Goal: Task Accomplishment & Management: Use online tool/utility

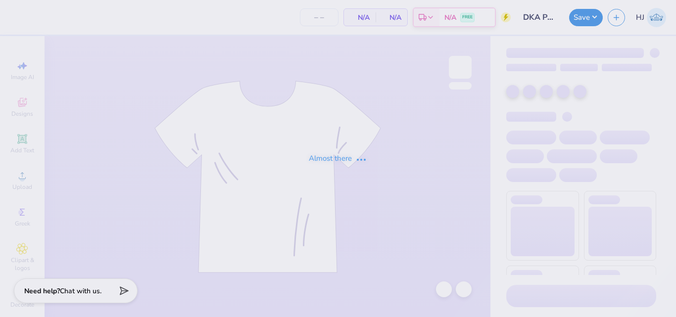
type input "24"
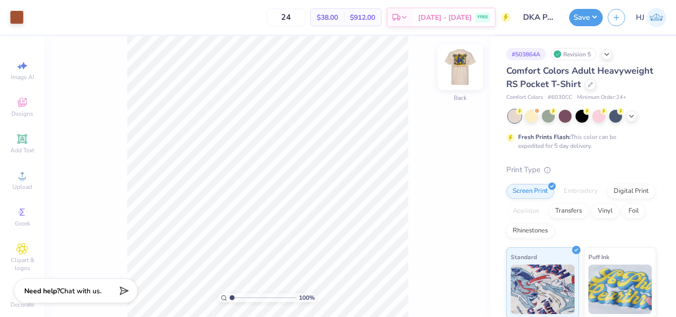
click at [463, 62] on img at bounding box center [460, 68] width 40 height 40
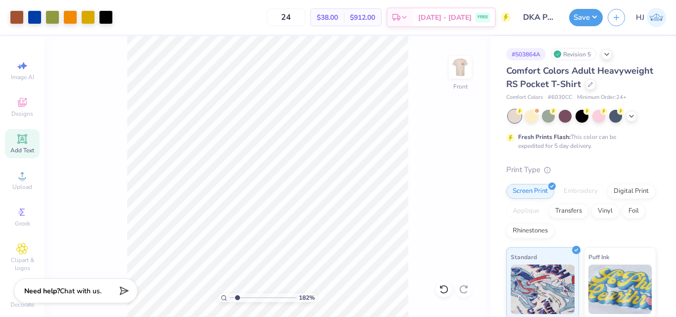
click at [16, 138] on icon at bounding box center [22, 139] width 12 height 12
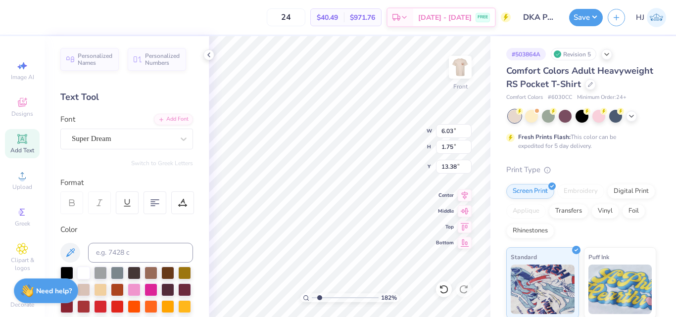
paste textarea "CINEMATIC ARTS OF CHARACTER"
type input "1.82266588284093"
type textarea "CINEMATIC ARTS OF CHARACTER"
type input "1.82266588284093"
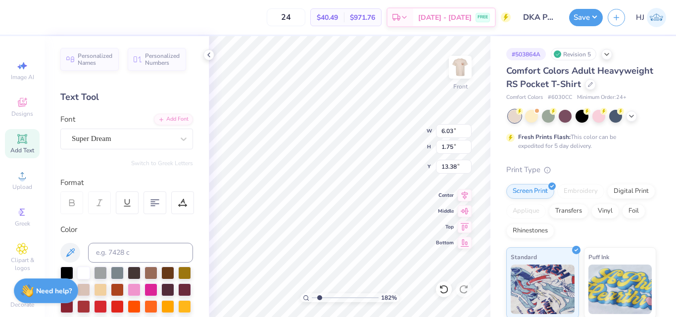
type input "14.32"
type input "0.70"
type input "13.90"
type input "1.82266588284093"
type input "15.23"
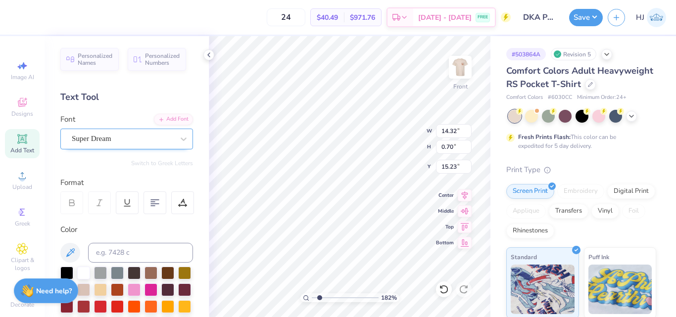
click at [150, 138] on div "Super Dream" at bounding box center [123, 138] width 104 height 15
type input "1.82266588284093"
type input "time new"
type input "1.82266588284093"
type input "0.71"
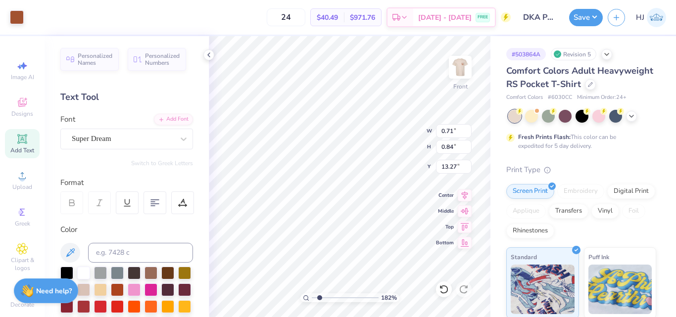
type input "0.84"
type input "13.27"
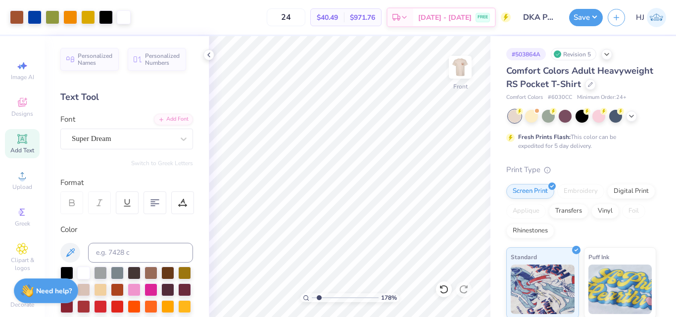
type input "1.78"
click at [319, 298] on input "range" at bounding box center [345, 297] width 67 height 9
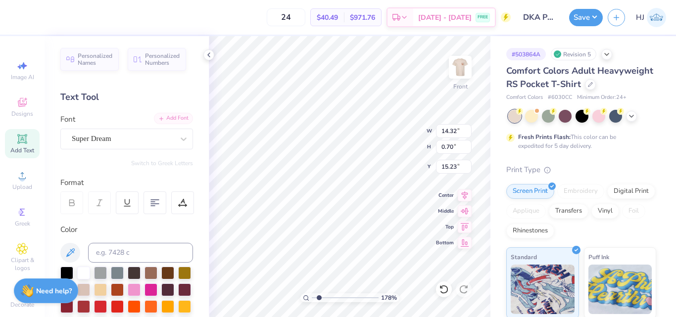
click at [169, 123] on div "Add Font" at bounding box center [173, 118] width 39 height 11
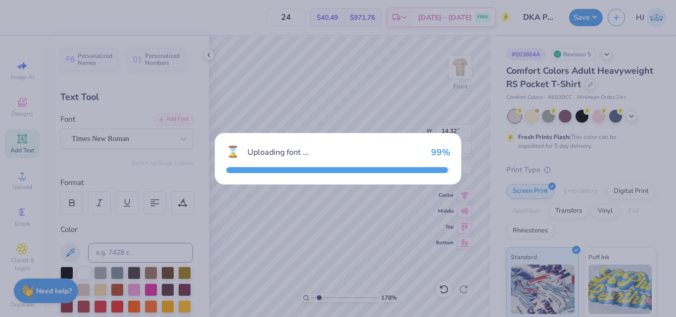
type input "14.31"
type input "0.61"
type input "15.27"
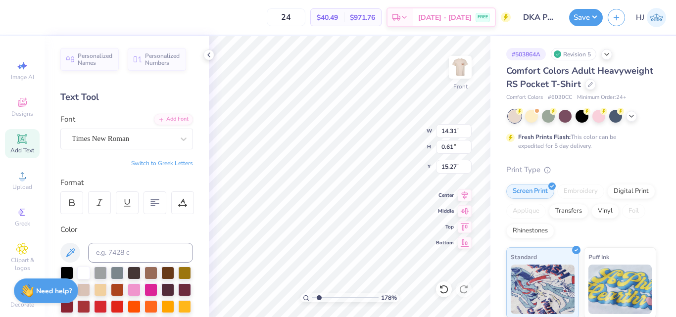
type input "0.79"
type input "0.87"
type input "12.92"
type input "14.31"
type input "0.61"
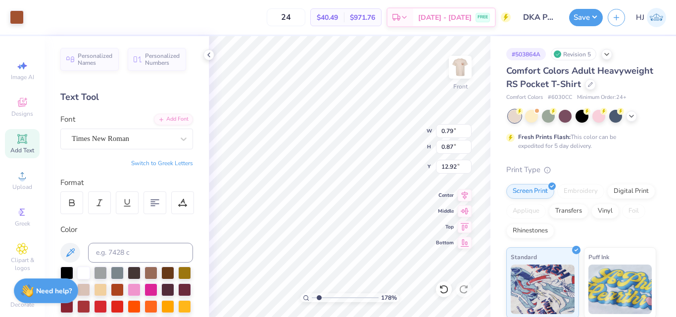
type input "15.27"
click at [118, 244] on input at bounding box center [140, 253] width 105 height 20
type input "7586"
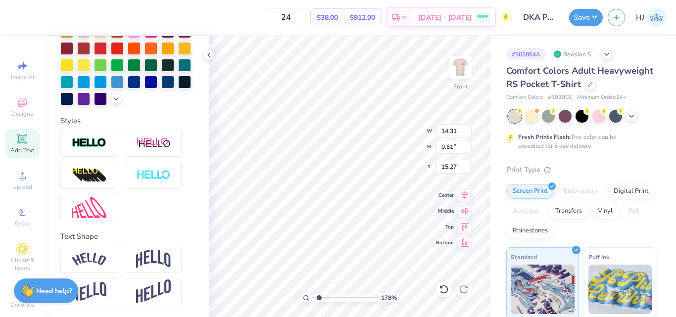
scroll to position [275, 0]
click at [96, 256] on img at bounding box center [89, 259] width 35 height 13
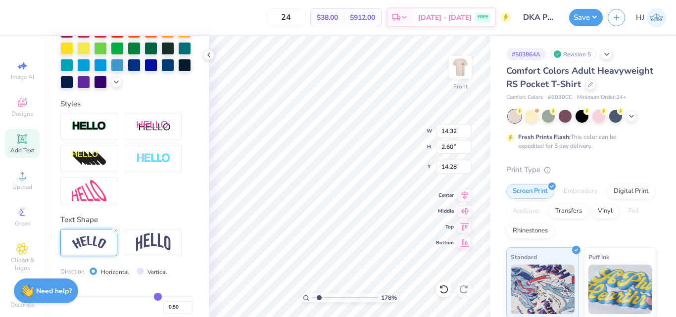
type input "14.32"
type input "2.60"
type input "14.28"
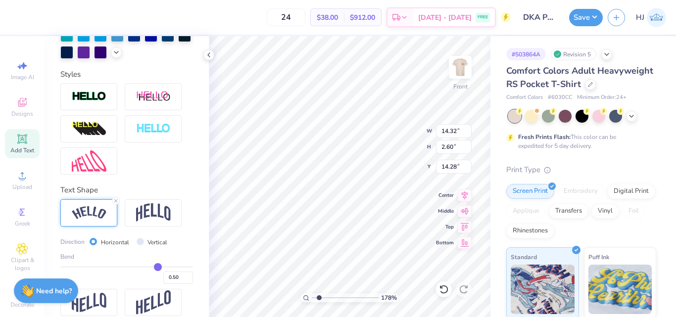
scroll to position [333, 0]
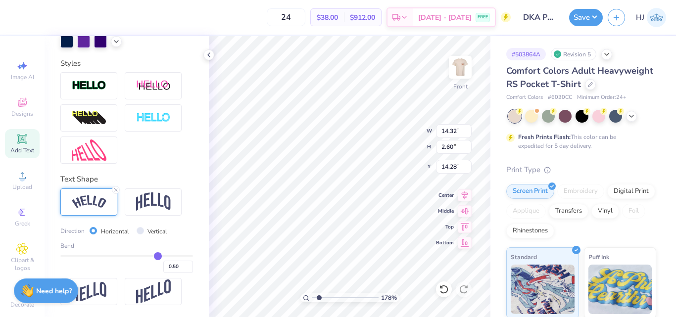
type input "0.47"
type input "0.43"
type input "0.38"
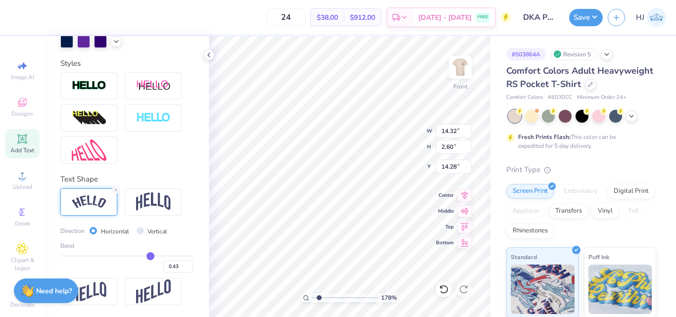
type input "0.38"
type input "0.32"
type input "0.25"
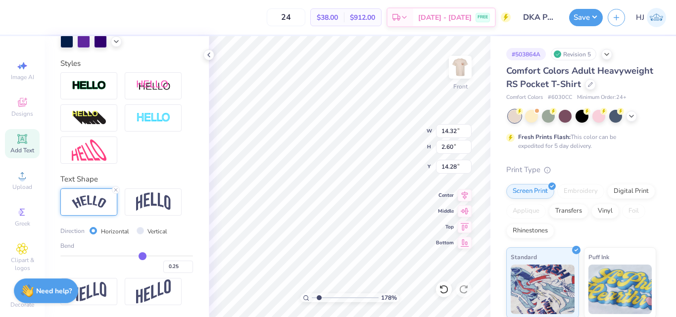
type input "0.16"
type input "0.1"
type input "0.10"
type input "0.01"
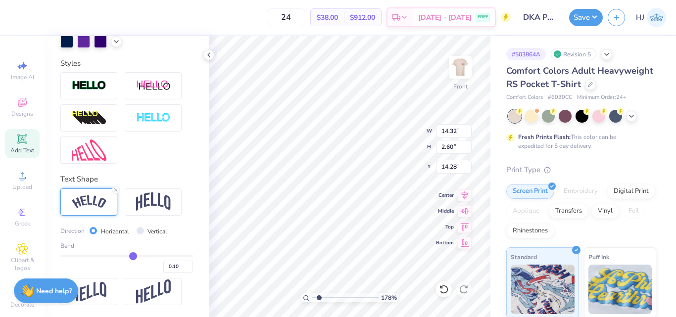
type input "0.01"
type input "-0.06"
type input "-0.13"
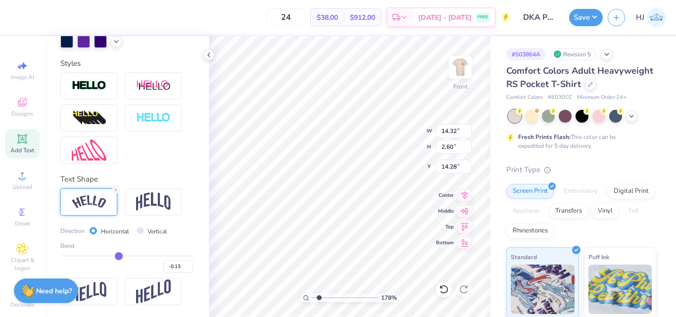
type input "-0.19"
type input "-0.24"
type input "-0.27"
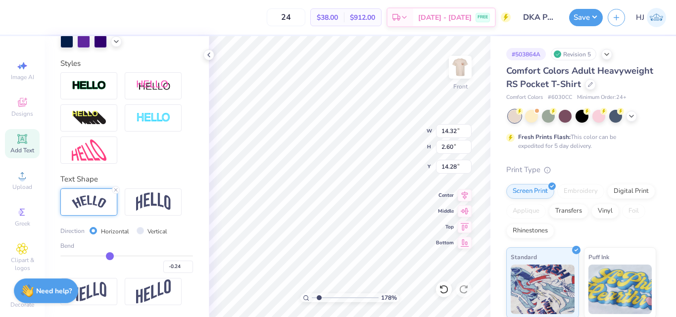
type input "-0.27"
type input "-0.28"
type input "-0.29"
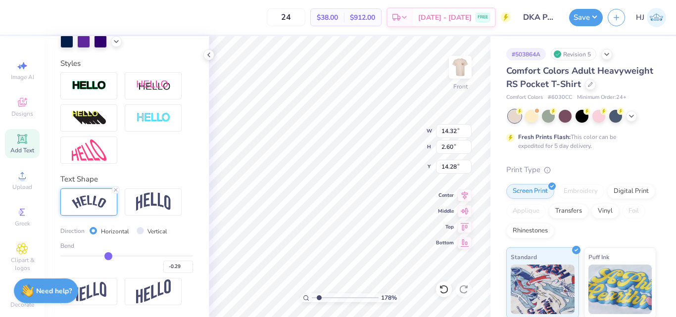
type input "-0.3"
type input "-0.30"
type input "-0.32"
type input "-0.34"
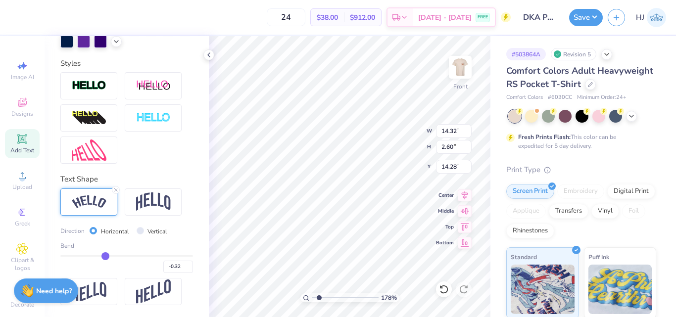
type input "-0.34"
type input "-0.36"
type input "-0.37"
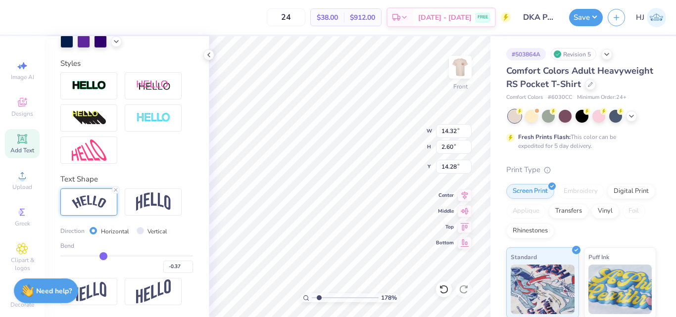
type input "-0.38"
type input "-0.39"
type input "-0.4"
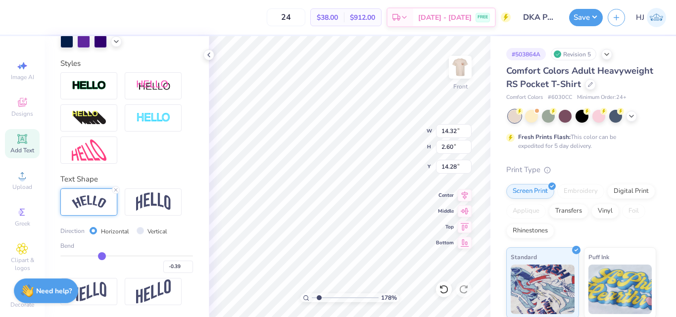
type input "-0.40"
type input "-0.41"
type input "-0.42"
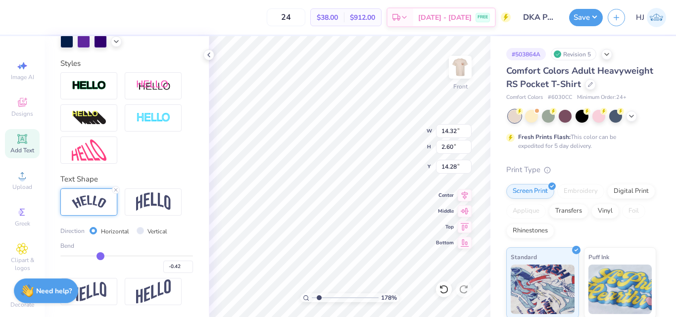
type input "-0.43"
type input "-0.44"
type input "-0.45"
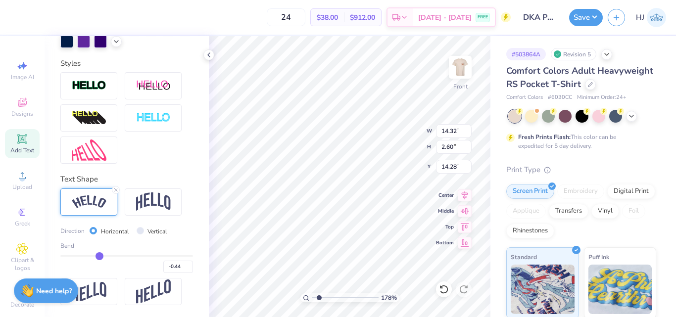
type input "-0.45"
type input "-0.46"
type input "-0.47"
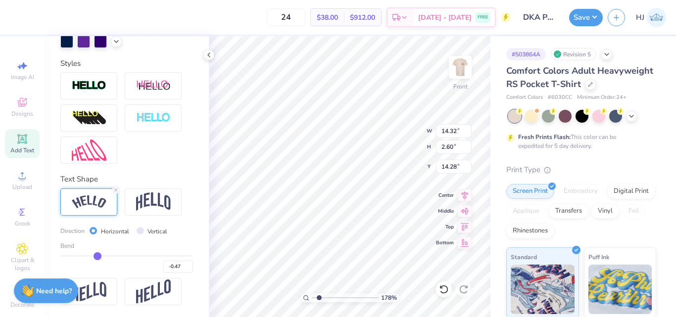
type input "-0.48"
type input "-0.49"
type input "-0.5"
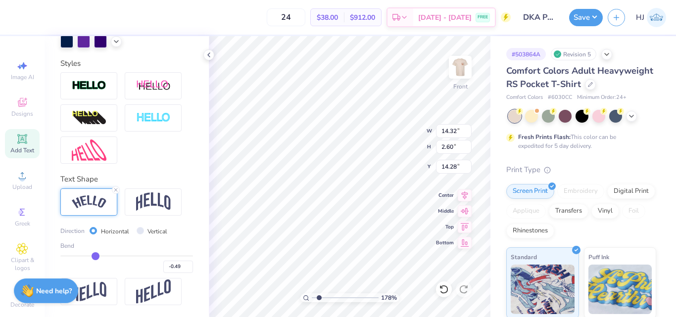
type input "-0.50"
type input "-0.51"
type input "-0.5"
type input "-0.50"
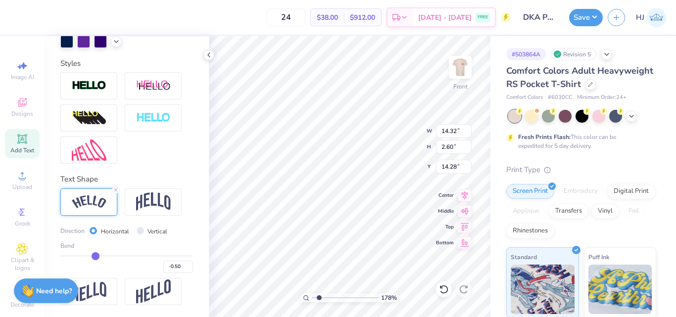
drag, startPoint x: 150, startPoint y: 256, endPoint x: 94, endPoint y: 255, distance: 56.9
type input "-0.5"
click at [94, 255] on input "range" at bounding box center [126, 255] width 133 height 1
type input "2.48"
type input "14.34"
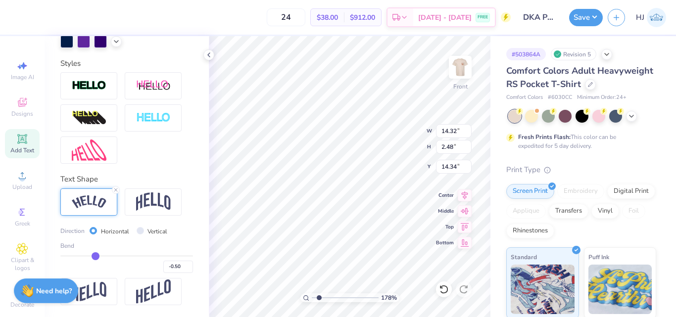
type input "-0.48"
type input "-0.47"
type input "-0.46"
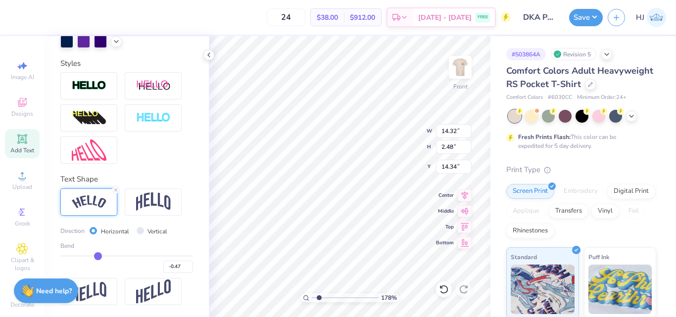
type input "-0.46"
type input "-0.45"
type input "-0.44"
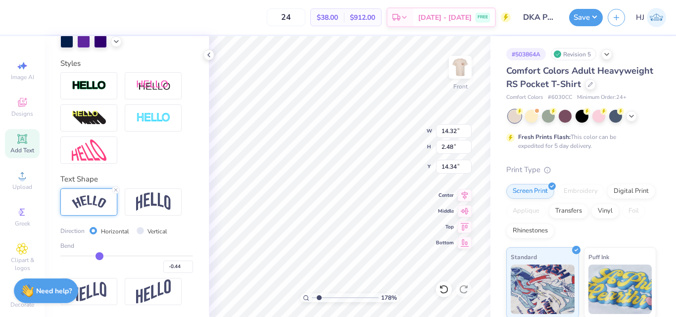
type input "-0.43"
type input "-0.42"
type input "-0.41"
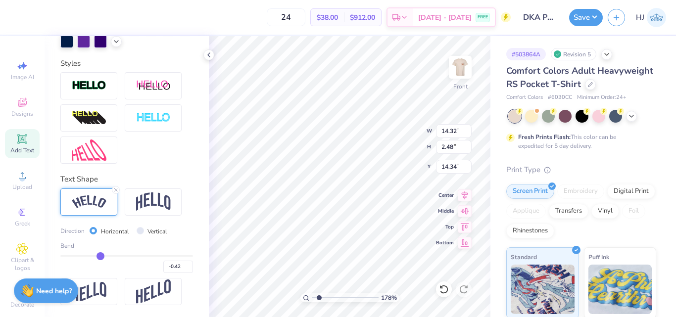
type input "-0.41"
type input "-0.4"
type input "-0.40"
type input "-0.39"
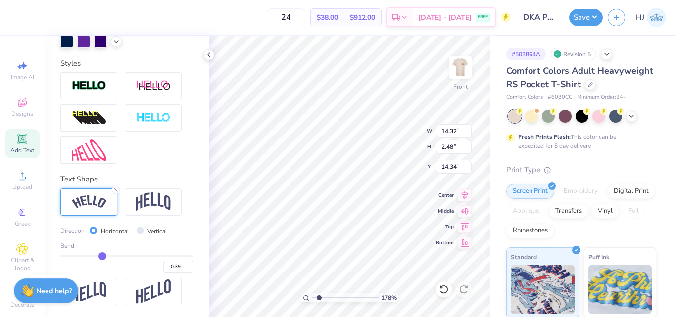
type input "-0.38"
drag, startPoint x: 95, startPoint y: 256, endPoint x: 100, endPoint y: 256, distance: 6.0
type input "-0.38"
click at [100, 256] on input "range" at bounding box center [126, 255] width 133 height 1
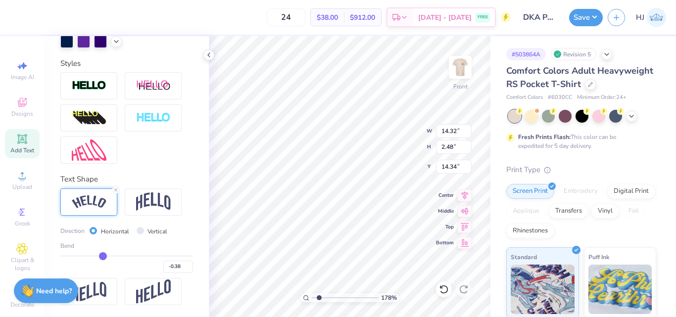
type input "14.17"
type input "1.69"
type input "14.74"
type input "-0.37"
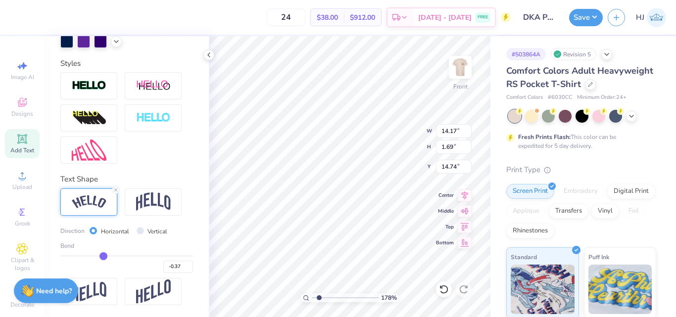
type input "-0.36"
type input "-0.35"
type input "-0.34"
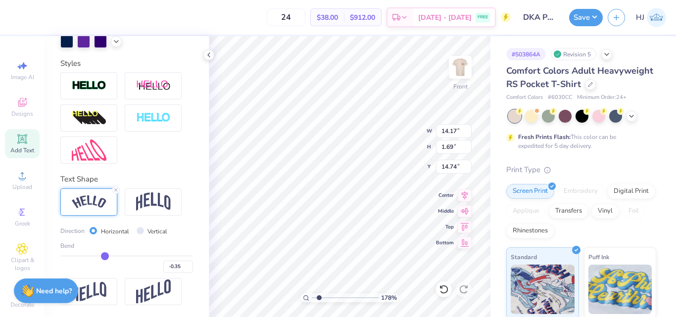
type input "-0.34"
type input "-0.33"
click at [103, 257] on input "range" at bounding box center [126, 255] width 133 height 1
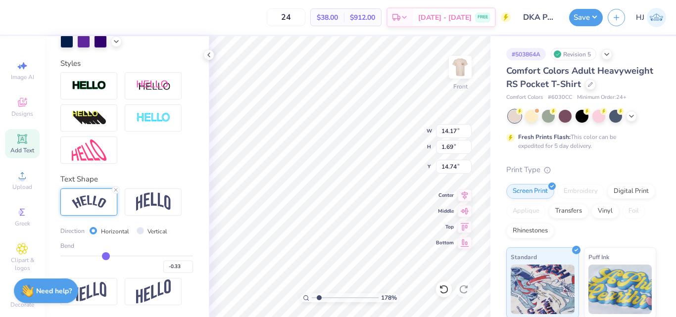
type input "14.10"
type input "1.42"
type input "14.87"
type input "-0.34"
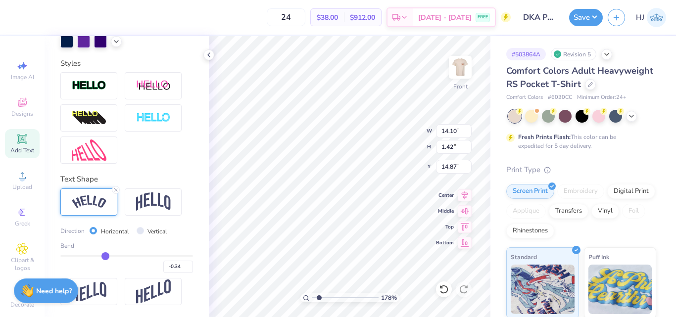
type input "-0.35"
type input "-0.36"
type input "-0.37"
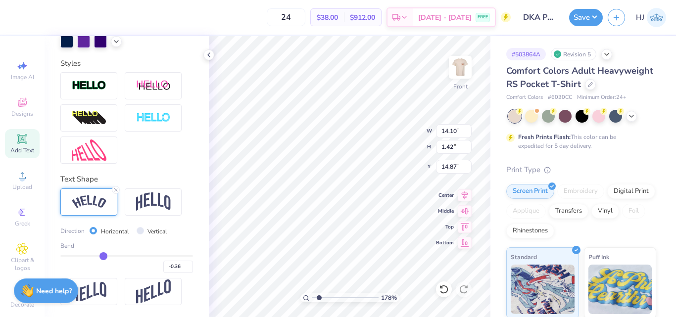
type input "-0.37"
type input "-0.38"
type input "-0.39"
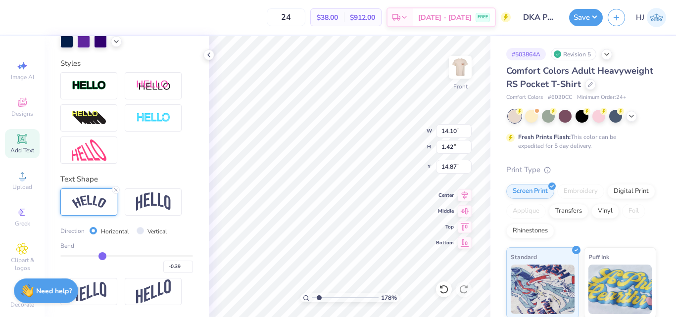
type input "-0.4"
type input "-0.40"
type input "-0.4"
click at [99, 257] on input "range" at bounding box center [126, 255] width 133 height 1
type input "14.19"
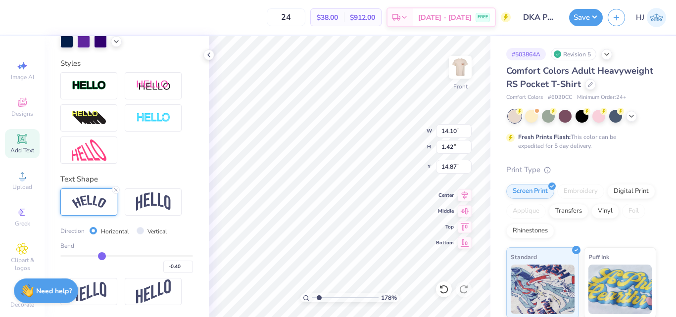
type input "1.80"
type input "14.68"
type input "-0.36"
type input "-0.35"
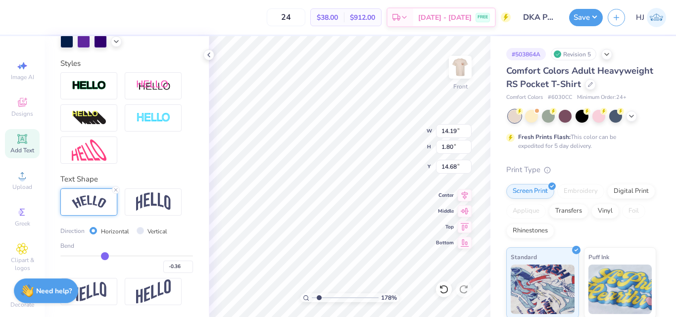
type input "-0.35"
type input "-0.34"
type input "-0.33"
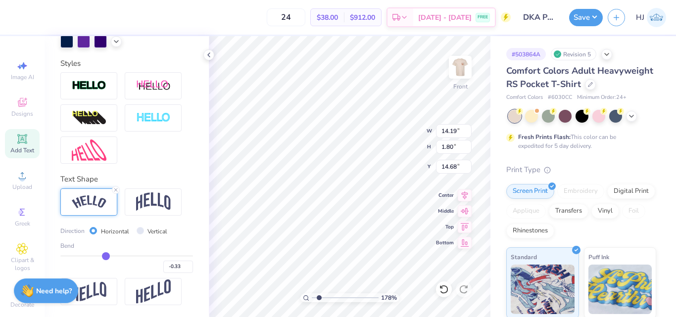
type input "-0.32"
click at [104, 257] on input "range" at bounding box center [126, 255] width 133 height 1
type input "14.08"
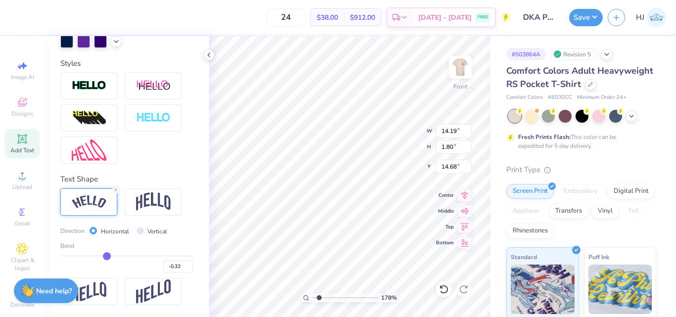
type input "1.37"
type input "14.90"
click at [104, 257] on input "range" at bounding box center [126, 255] width 133 height 1
type input "14.80"
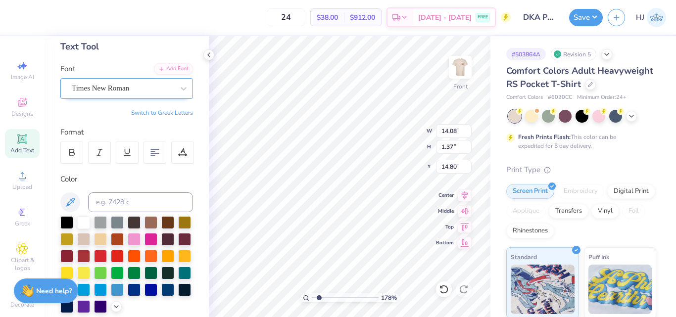
scroll to position [36, 0]
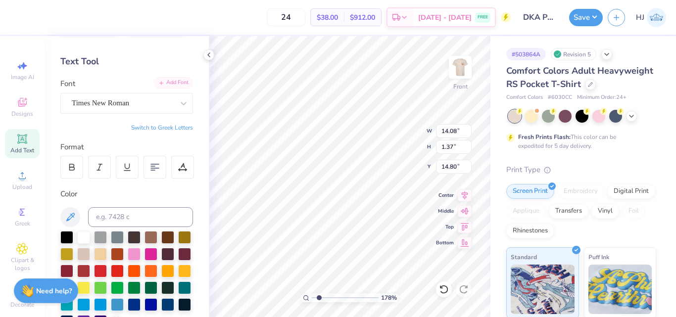
click at [174, 82] on div "Add Font" at bounding box center [173, 82] width 39 height 11
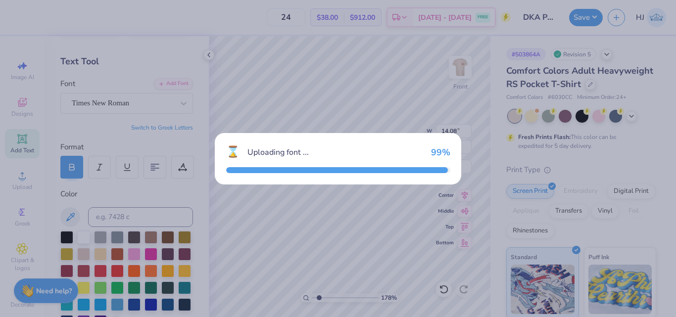
type input "14.32"
type input "1.36"
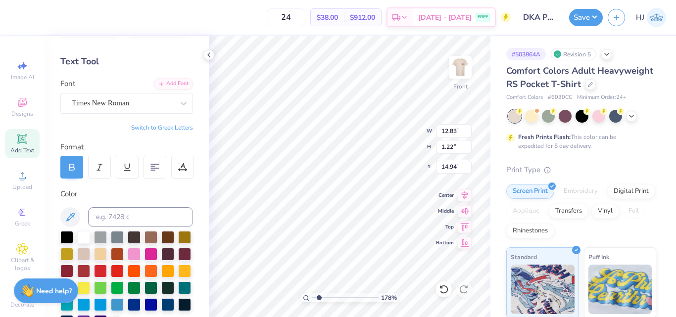
type input "12.83"
type input "1.22"
type input "14.25"
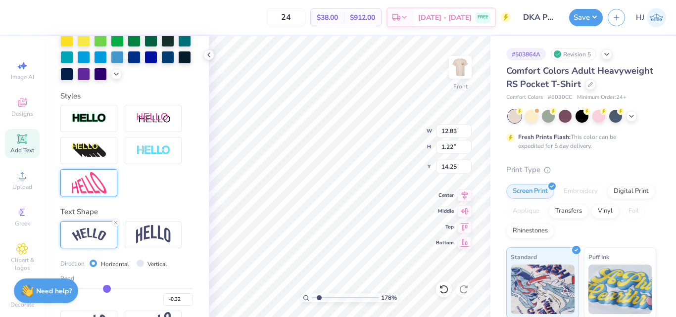
scroll to position [333, 0]
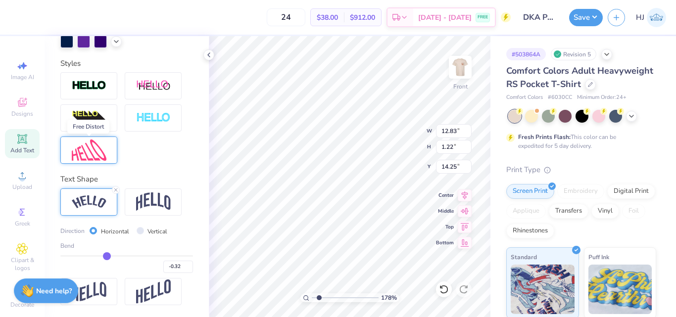
click at [94, 145] on img at bounding box center [89, 150] width 35 height 21
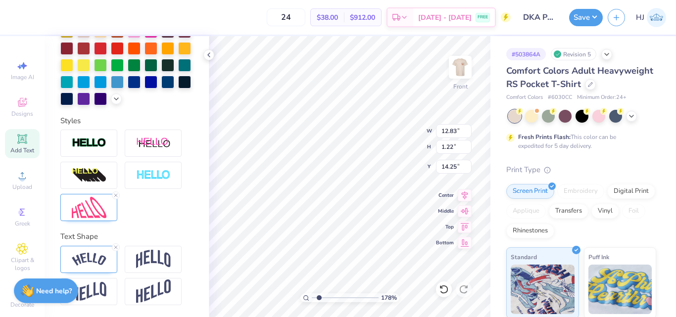
scroll to position [0, 0]
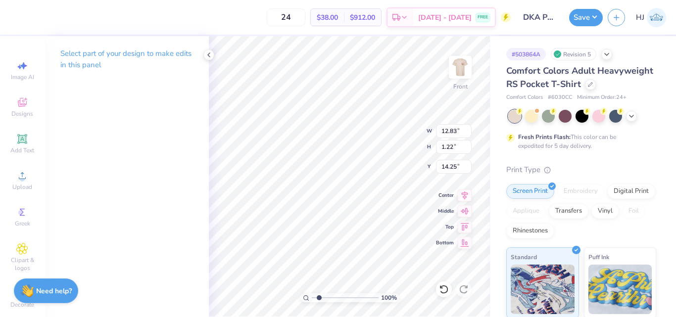
type input "1"
click at [20, 142] on icon at bounding box center [22, 139] width 12 height 12
type input "6.03"
type input "1.75"
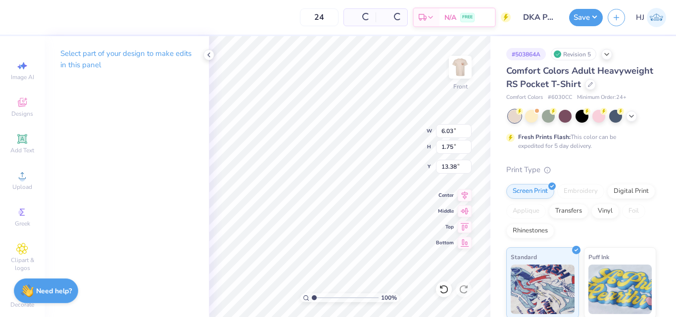
type input "13.38"
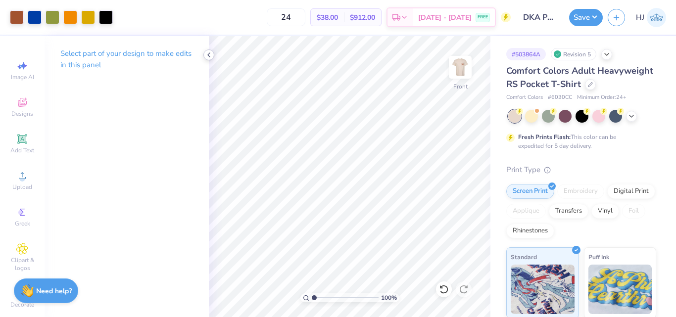
click at [209, 53] on icon at bounding box center [209, 55] width 8 height 8
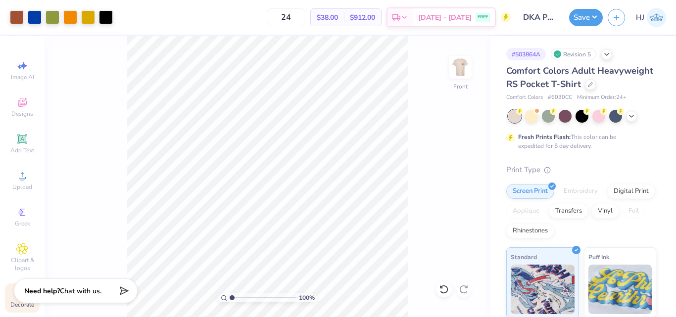
click at [29, 306] on span "Decorate" at bounding box center [22, 305] width 24 height 8
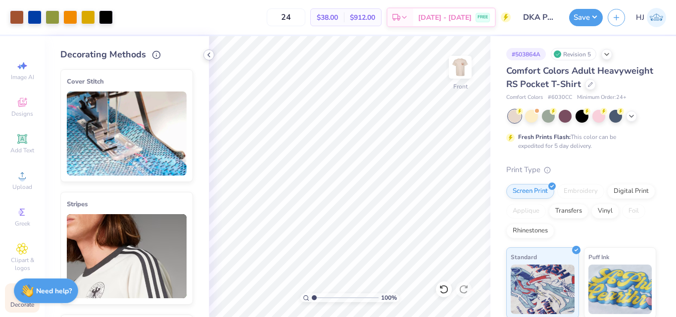
click at [206, 55] on icon at bounding box center [209, 55] width 8 height 8
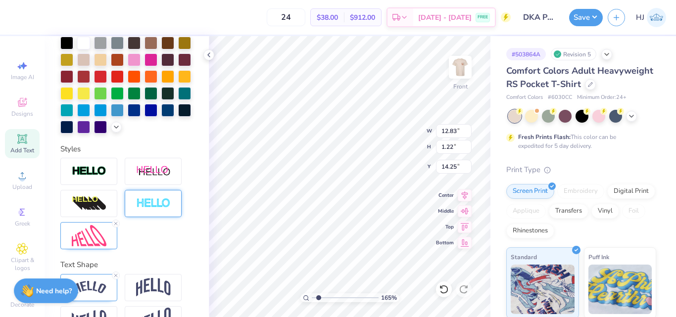
scroll to position [247, 0]
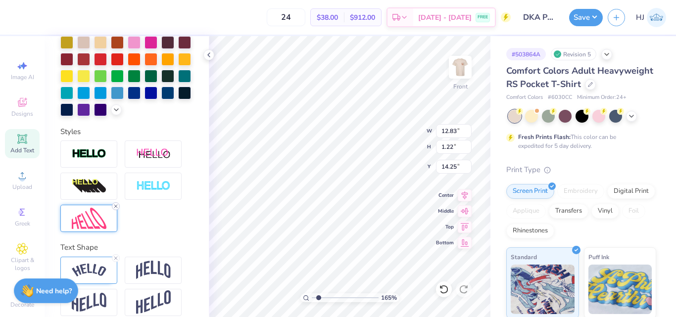
click at [116, 209] on icon at bounding box center [116, 206] width 6 height 6
click at [96, 229] on img at bounding box center [89, 218] width 35 height 21
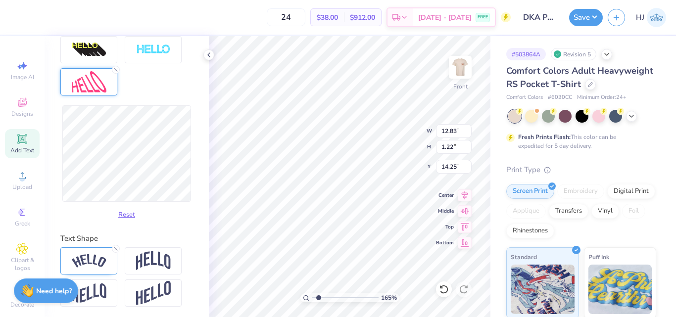
scroll to position [402, 0]
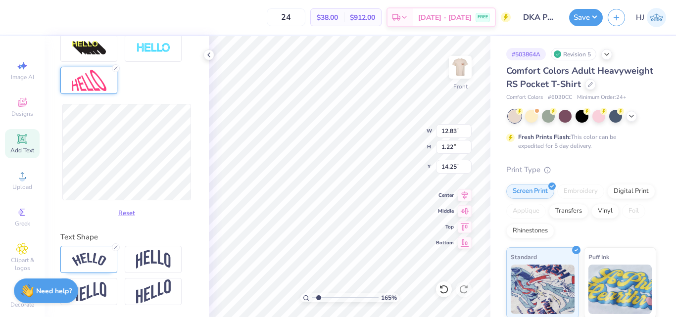
type input "1.64913377760655"
type input "12.72"
type input "2.60"
type input "13.56"
type input "1.64913377760655"
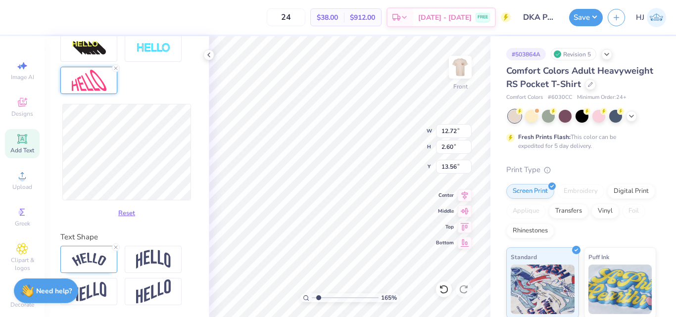
type input "12.69"
type input "2.63"
type input "13.54"
click at [123, 212] on button "Reset" at bounding box center [127, 211] width 26 height 16
type input "1.64913377760655"
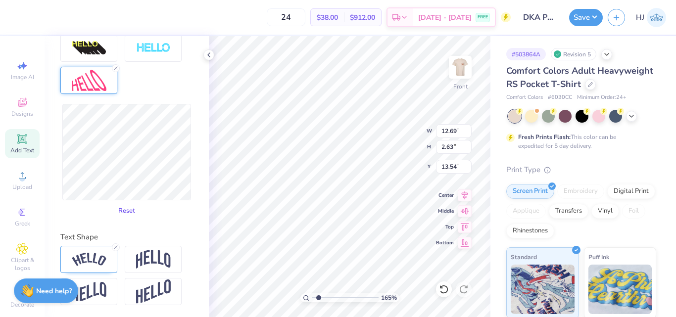
type input "12.83"
type input "1.22"
type input "14.25"
type input "1.64913377760655"
type input "12.80"
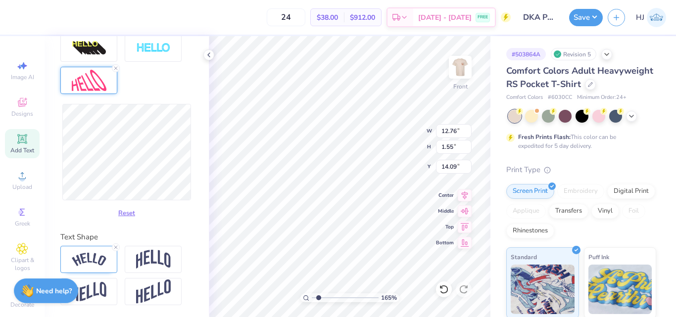
click at [99, 83] on img at bounding box center [89, 80] width 35 height 21
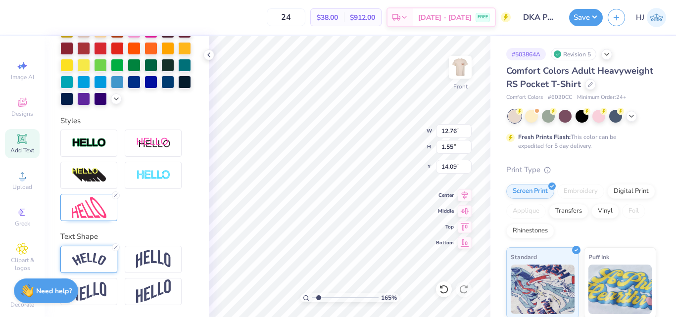
click at [89, 249] on div at bounding box center [88, 259] width 57 height 27
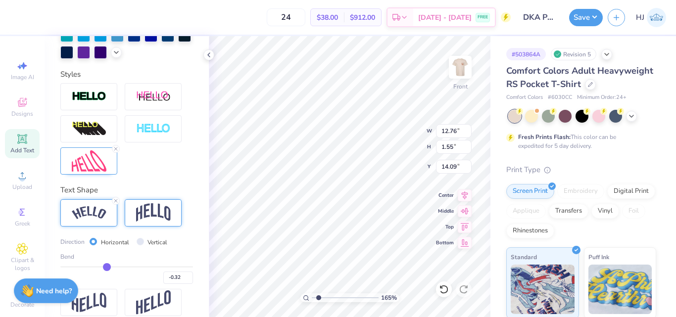
scroll to position [333, 0]
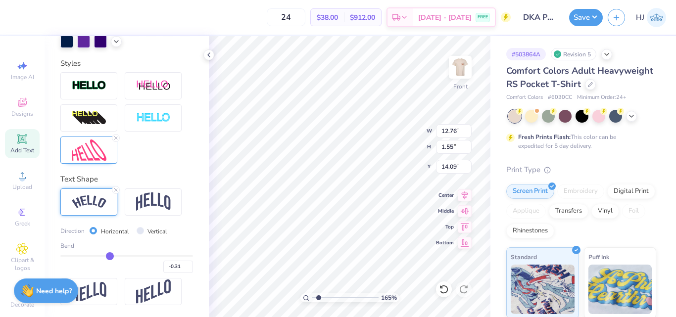
click at [107, 257] on input "range" at bounding box center [126, 255] width 133 height 1
click at [171, 266] on input "-0.27" at bounding box center [178, 267] width 30 height 12
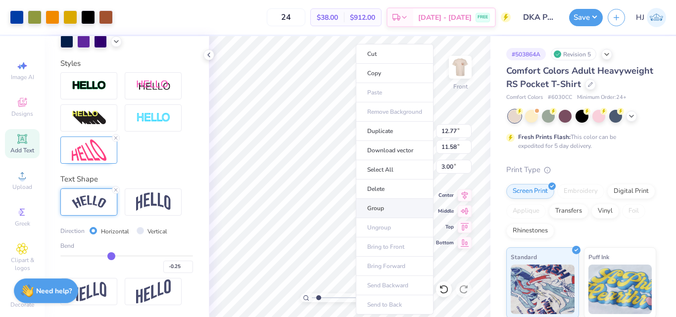
click at [378, 206] on li "Group" at bounding box center [395, 208] width 78 height 19
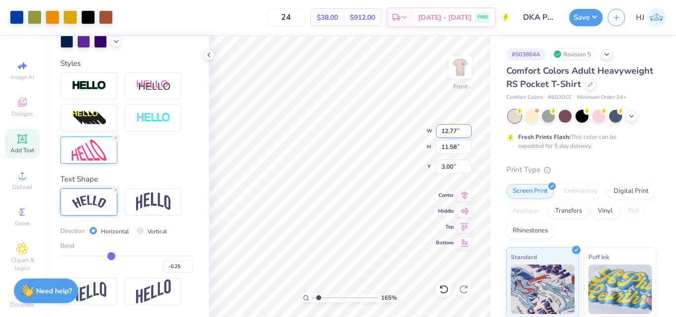
click at [458, 129] on input "12.77" at bounding box center [454, 131] width 36 height 14
click at [445, 130] on input "12.77" at bounding box center [454, 131] width 36 height 14
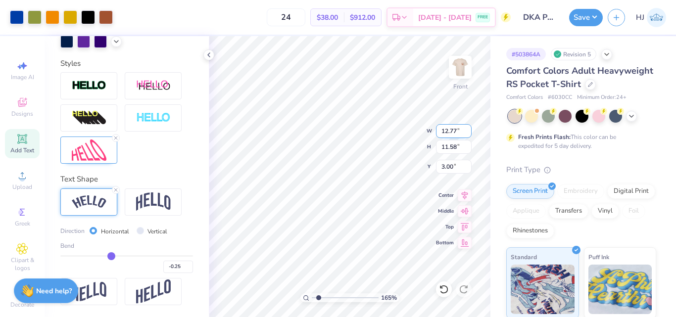
click at [445, 130] on input "12.77" at bounding box center [454, 131] width 36 height 14
click at [449, 130] on input "12.5" at bounding box center [454, 131] width 36 height 14
click at [455, 167] on input "3.12" at bounding box center [454, 167] width 36 height 14
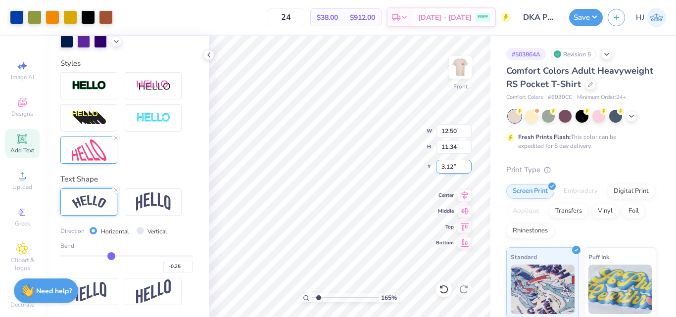
click at [455, 167] on input "3.12" at bounding box center [454, 167] width 36 height 14
click at [595, 16] on button "Save" at bounding box center [586, 15] width 34 height 17
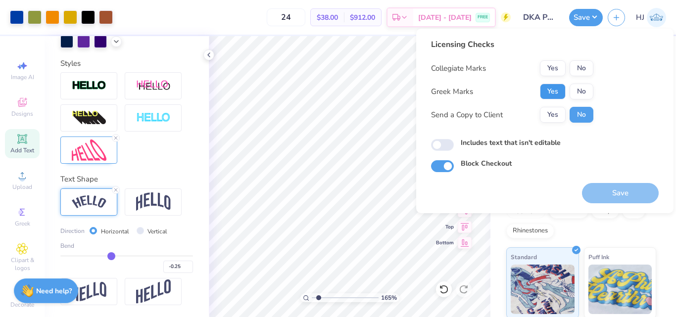
click at [549, 90] on button "Yes" at bounding box center [553, 92] width 26 height 16
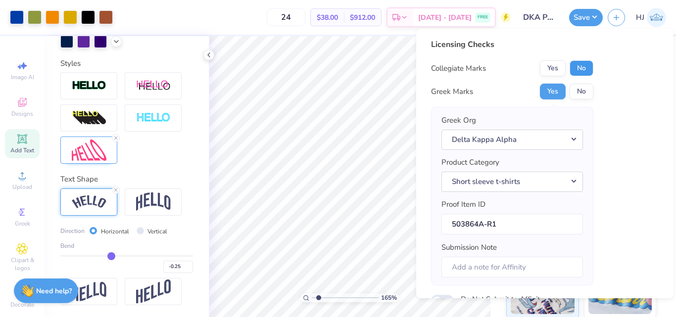
click at [586, 66] on button "No" at bounding box center [582, 68] width 24 height 16
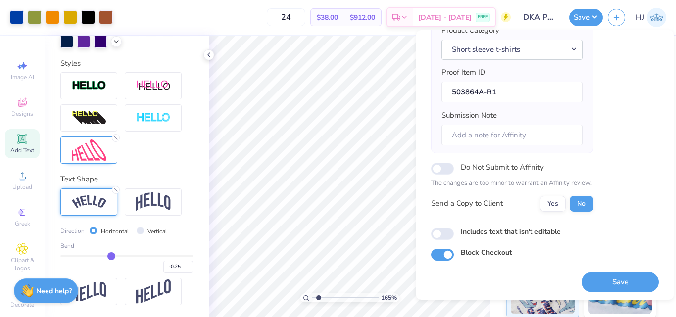
scroll to position [136, 0]
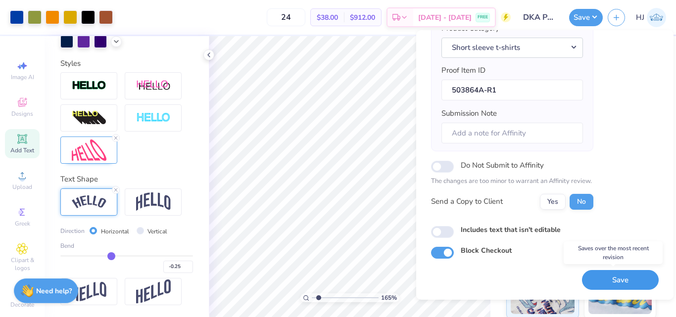
click at [609, 279] on button "Save" at bounding box center [620, 280] width 77 height 20
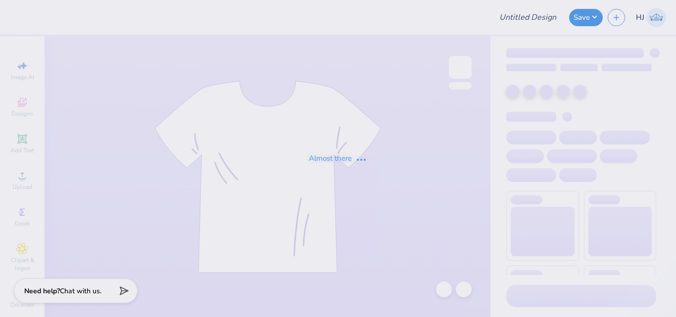
type input "DKA POCKET T-SHIRT"
